Goal: Task Accomplishment & Management: Complete application form

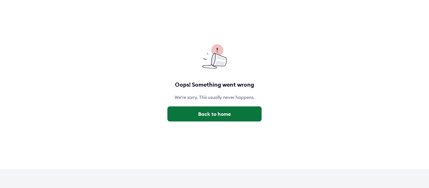
click at [214, 113] on button "Back to home" at bounding box center [214, 113] width 94 height 15
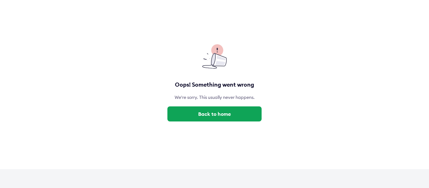
click at [206, 117] on button "Back to home" at bounding box center [214, 113] width 94 height 15
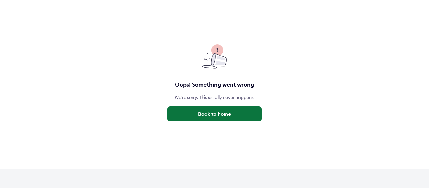
click at [217, 117] on button "Back to home" at bounding box center [214, 113] width 94 height 15
